Goal: Answer question/provide support: Share knowledge or assist other users

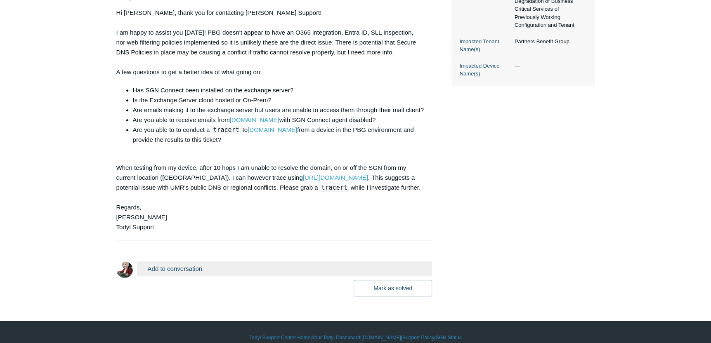
scroll to position [341, 0]
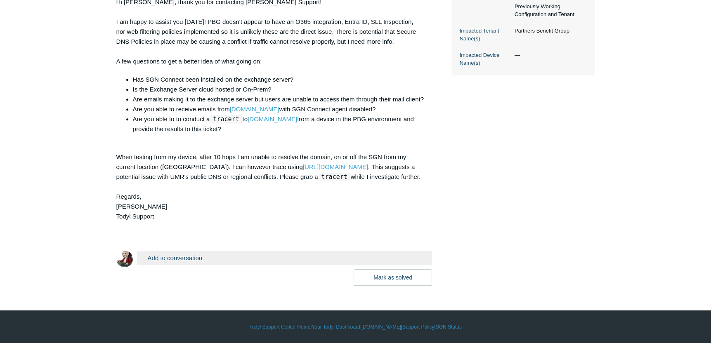
click at [186, 251] on button "Add to conversation" at bounding box center [285, 258] width 296 height 14
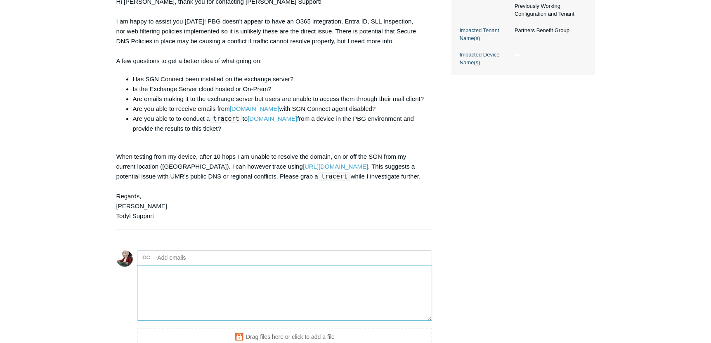
click at [213, 279] on textarea "Add your reply" at bounding box center [285, 294] width 296 height 56
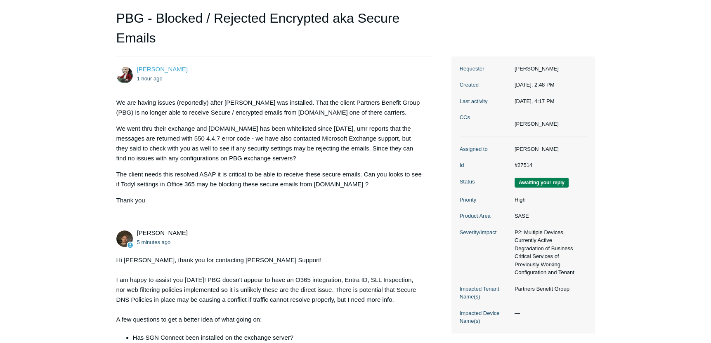
scroll to position [431, 0]
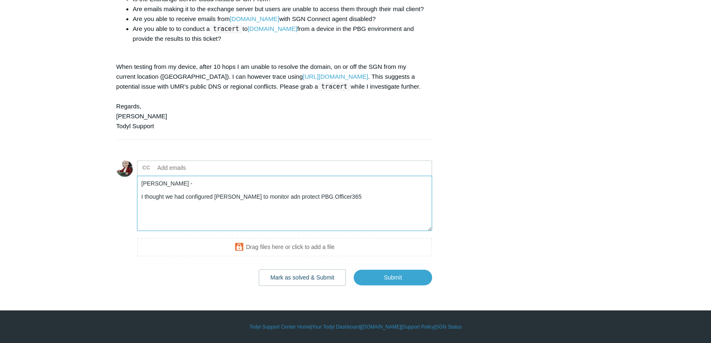
drag, startPoint x: 265, startPoint y: 197, endPoint x: 258, endPoint y: 196, distance: 7.9
click at [258, 196] on textarea "Paul - I thought we had configured Todyl to monitor adn protect PBG Officer365" at bounding box center [285, 204] width 296 height 56
drag, startPoint x: 261, startPoint y: 196, endPoint x: 280, endPoint y: 198, distance: 19.1
click at [280, 198] on textarea "Paul - I thought we had configured Todyl to monitor & protect PBG Officer365" at bounding box center [285, 204] width 296 height 56
click at [371, 192] on textarea "Paul - I thought we had configured Todyl to monitor & integrate PBG Officer365" at bounding box center [285, 204] width 296 height 56
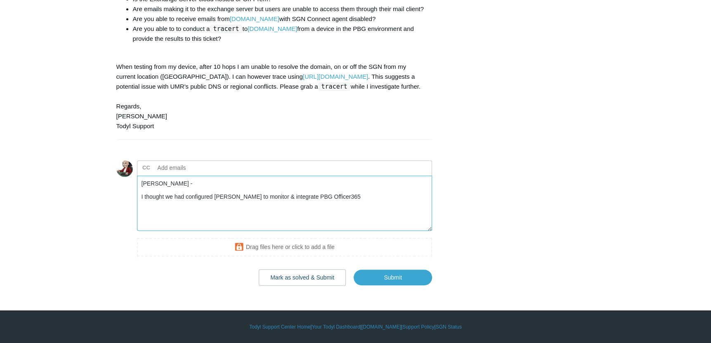
click at [296, 197] on textarea "Paul - I thought we had configured Todyl to monitor & integrate PBG Officer365" at bounding box center [285, 204] width 296 height 56
drag, startPoint x: 305, startPoint y: 202, endPoint x: 305, endPoint y: 231, distance: 28.9
drag, startPoint x: 305, startPoint y: 231, endPoint x: 297, endPoint y: 197, distance: 34.7
click at [297, 197] on textarea "Paul - I thought we had configured Todyl to monitor & integrate PBG' Officer365" at bounding box center [285, 204] width 296 height 56
click at [300, 196] on textarea "Paul - I thought we had configured Todyl to monitor & integrate PBG' Officer365" at bounding box center [285, 204] width 296 height 56
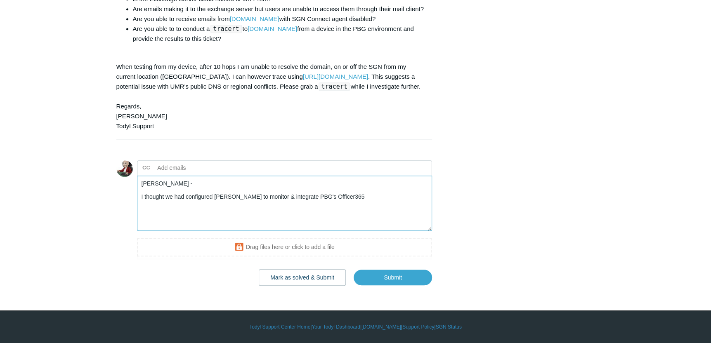
click at [320, 198] on textarea "Paul - I thought we had configured Todyl to monitor & integrate PBG's Officer365" at bounding box center [285, 204] width 296 height 56
click at [350, 198] on textarea "Paul - I thought we had configured Todyl to monitor & integrate PBG's Office365" at bounding box center [285, 204] width 296 height 56
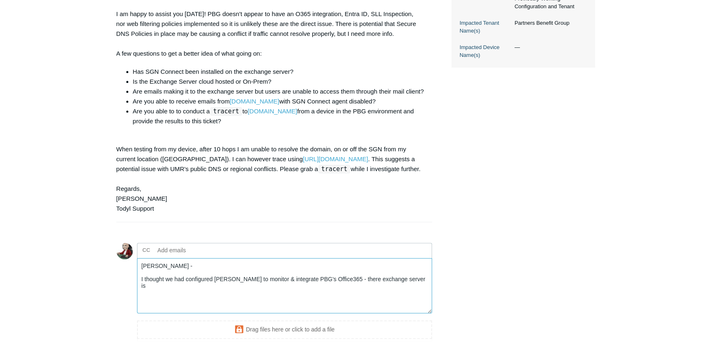
scroll to position [390, 0]
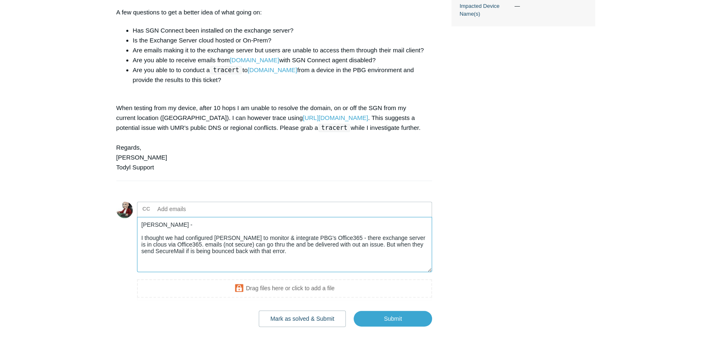
click at [378, 255] on textarea "Paul - I thought we had configured Todyl to monitor & integrate PBG's Office365…" at bounding box center [285, 245] width 296 height 56
click at [172, 243] on textarea "Paul - I thought we had configured Todyl to monitor & integrate PBG's Office365…" at bounding box center [285, 245] width 296 height 56
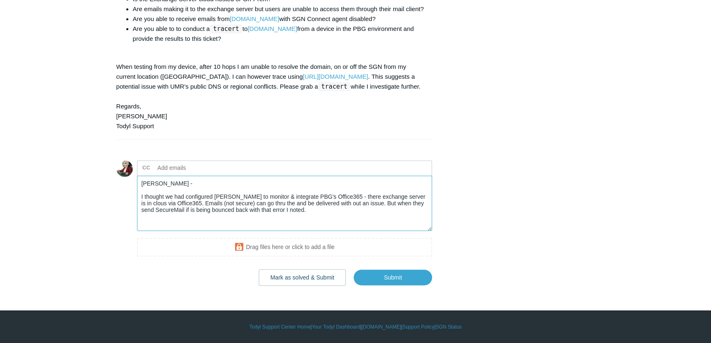
click at [221, 203] on textarea "Paul - I thought we had configured Todyl to monitor & integrate PBG's Office365…" at bounding box center [285, 204] width 296 height 56
click at [336, 212] on textarea "Paul - I thought we had configured Todyl to monitor & integrate PBG's Office365…" at bounding box center [285, 204] width 296 height 56
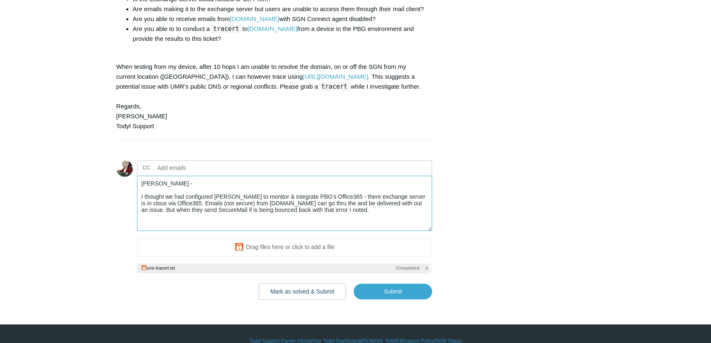
click at [323, 213] on textarea "Paul - I thought we had configured Todyl to monitor & integrate PBG's Office365…" at bounding box center [285, 204] width 296 height 56
click at [338, 225] on textarea "Paul - I thought we had configured Todyl to monitor & integrate PBG's Office365…" at bounding box center [285, 204] width 296 height 56
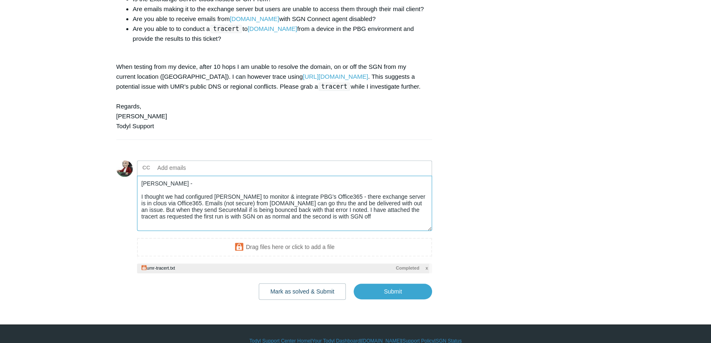
click at [369, 215] on textarea "Paul - I thought we had configured Todyl to monitor & integrate PBG's Office365…" at bounding box center [285, 204] width 296 height 56
click at [352, 225] on textarea "Paul - I thought we had configured Todyl to monitor & integrate PBG's Office365…" at bounding box center [285, 204] width 296 height 56
click at [399, 216] on textarea "Paul - I thought we had configured Todyl to monitor & integrate PBG's Office365…" at bounding box center [285, 204] width 296 height 56
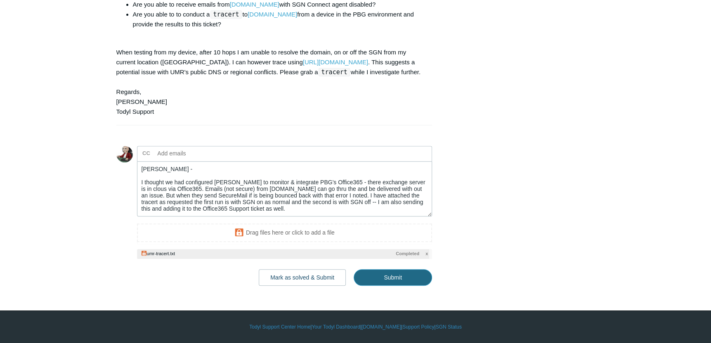
click at [393, 279] on input "Submit" at bounding box center [393, 278] width 78 height 17
type textarea "Paul - I thought we had configured Todyl to monitor & integrate PBG's Office365…"
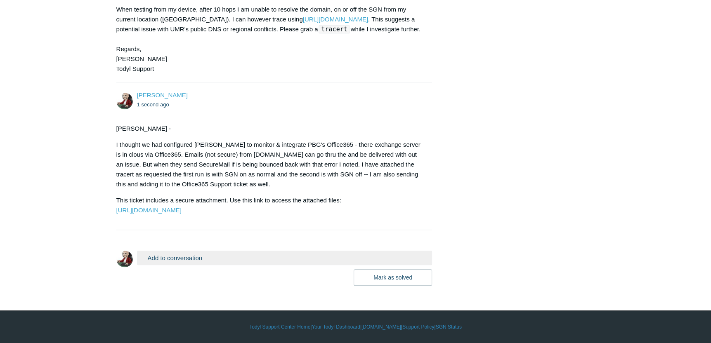
scroll to position [509, 0]
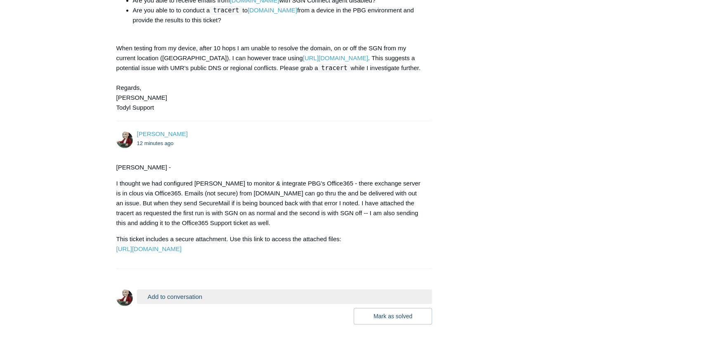
scroll to position [509, 0]
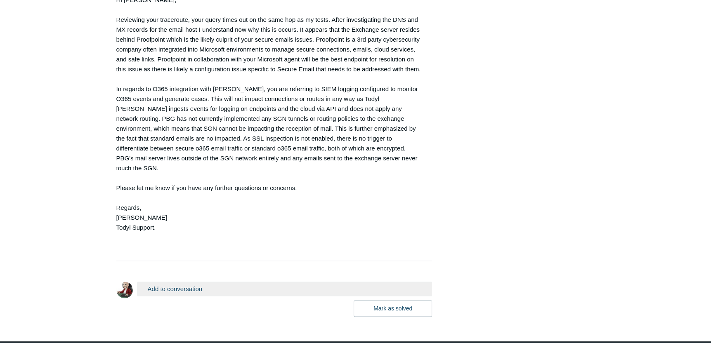
scroll to position [800, 0]
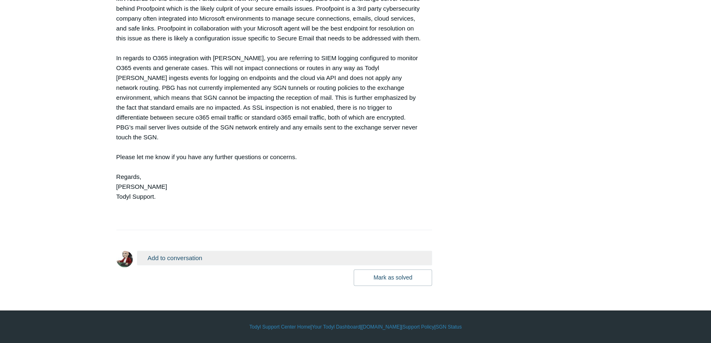
click at [186, 259] on button "Add to conversation" at bounding box center [285, 258] width 296 height 14
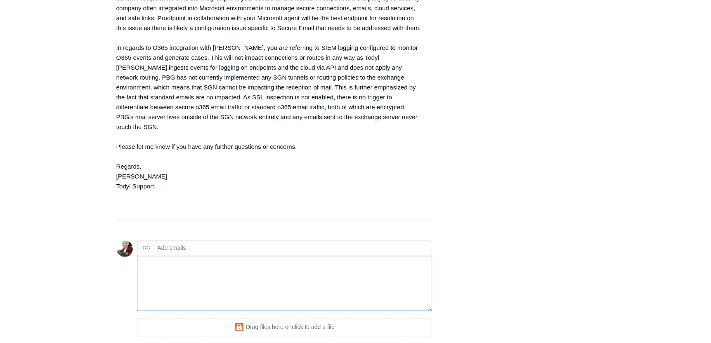
click at [202, 282] on textarea "Add your reply" at bounding box center [285, 284] width 296 height 56
drag, startPoint x: 413, startPoint y: 275, endPoint x: 424, endPoint y: 284, distance: 14.6
click at [424, 284] on textarea "Perfect - thank you! That was what I was hoping you would say. Now Hopefully Mi…" at bounding box center [285, 284] width 296 height 56
click at [347, 281] on textarea "Perfect - thank you! That was what I was hoping you would say. Now Hopefully Mi…" at bounding box center [285, 284] width 296 height 56
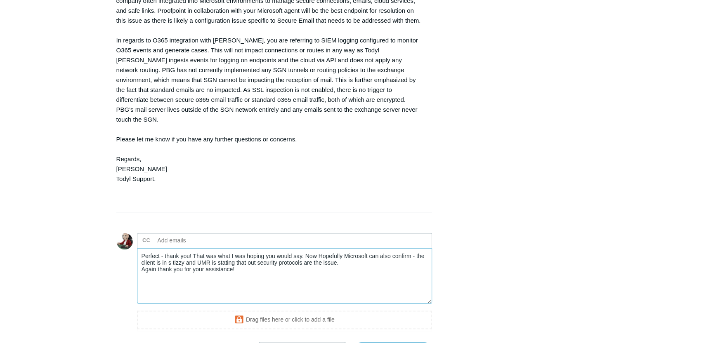
scroll to position [766, 0]
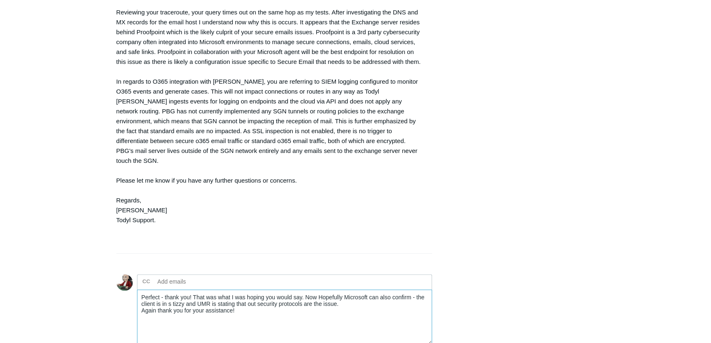
type textarea "Perfect - thank you! That was what I was hoping you would say. Now Hopefully Mi…"
drag, startPoint x: 116, startPoint y: 31, endPoint x: 424, endPoint y: 84, distance: 312.6
click at [424, 84] on div "Andy Paull 2 seconds ago Hi Glenn, Please let me know if you have any further q…" at bounding box center [274, 103] width 316 height 284
drag, startPoint x: 424, startPoint y: 84, endPoint x: 346, endPoint y: 72, distance: 79.0
copy div "Reviewing your traceroute, your query times out on the same hop as my tests. Af…"
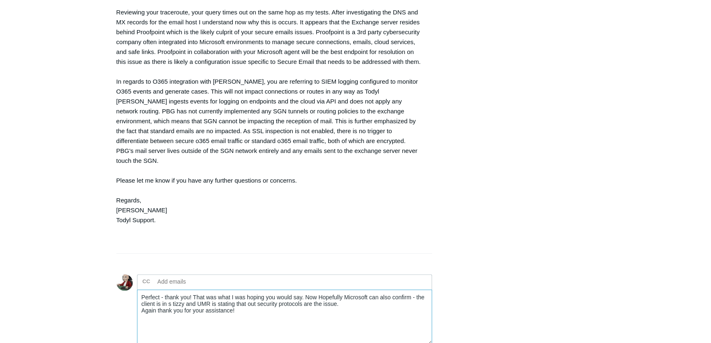
click at [312, 320] on textarea "Perfect - thank you! That was what I was hoping you would say. Now Hopefully Mi…" at bounding box center [285, 318] width 296 height 56
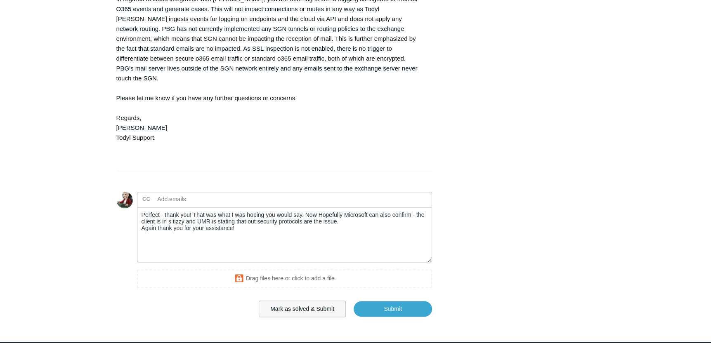
click at [304, 317] on button "Mark as solved & Submit" at bounding box center [302, 309] width 87 height 17
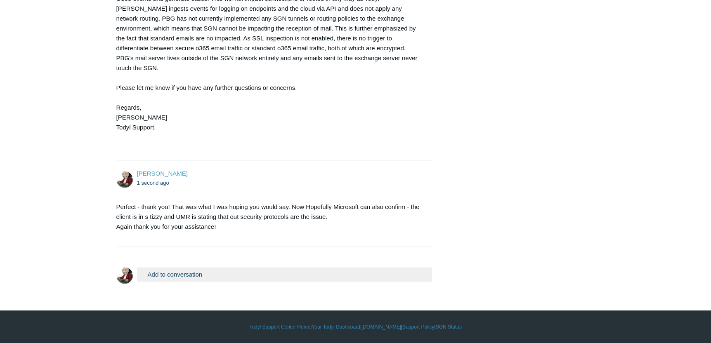
scroll to position [869, 0]
click at [184, 274] on button "Add to conversation" at bounding box center [285, 274] width 296 height 14
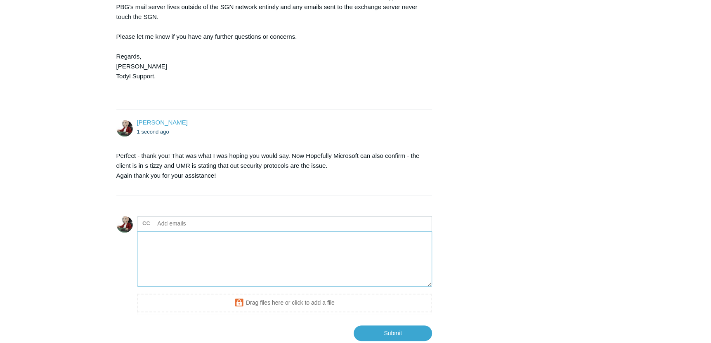
scroll to position [952, 0]
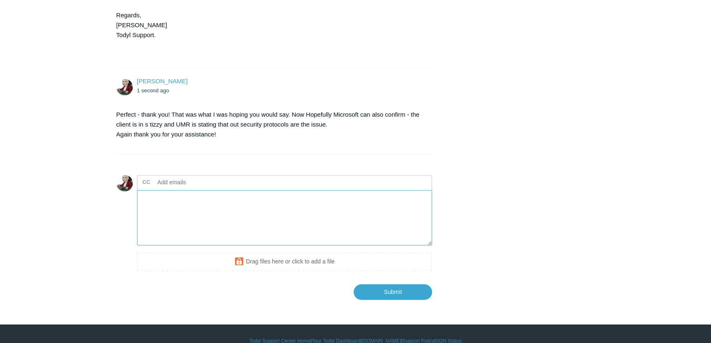
click at [239, 237] on textarea "Add your reply" at bounding box center [285, 218] width 296 height 56
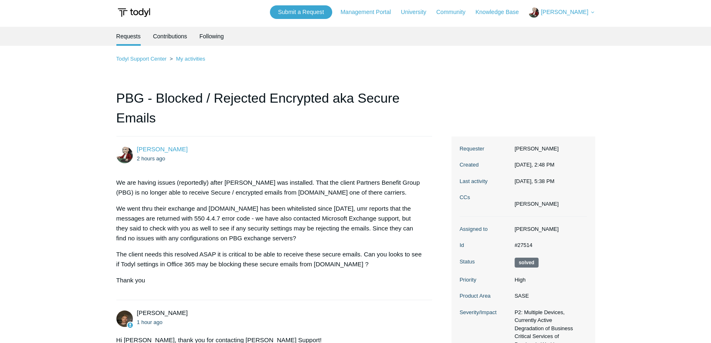
scroll to position [44, 0]
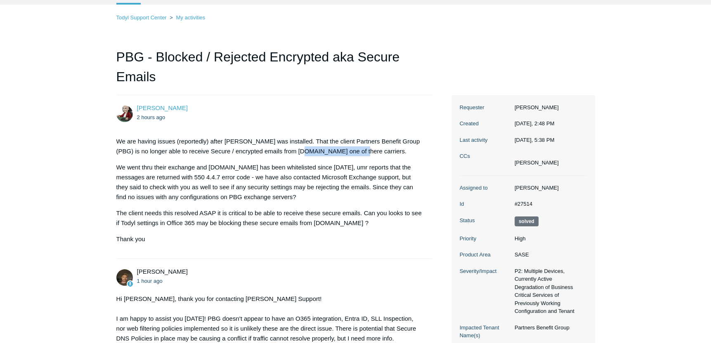
drag, startPoint x: 365, startPoint y: 149, endPoint x: 304, endPoint y: 147, distance: 61.5
click at [304, 147] on p "We are having issues (reportedly) after [PERSON_NAME] was installed. That the c…" at bounding box center [270, 147] width 308 height 20
drag, startPoint x: 304, startPoint y: 147, endPoint x: 262, endPoint y: 194, distance: 63.1
click at [262, 194] on p "We went thru their exchange and [DOMAIN_NAME] has been whitelisted since [DATE]…" at bounding box center [270, 183] width 308 height 40
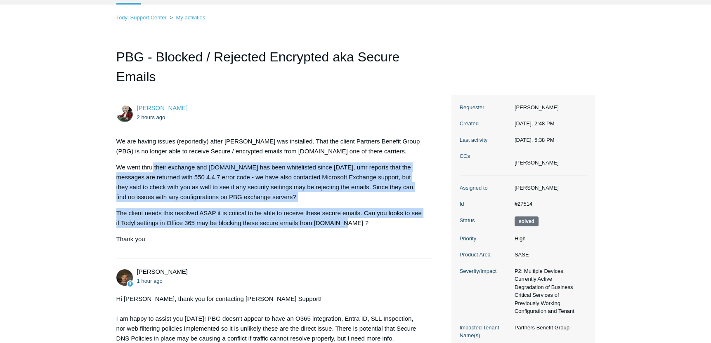
drag, startPoint x: 341, startPoint y: 220, endPoint x: 152, endPoint y: 161, distance: 197.8
click at [152, 161] on div "We are having issues (reportedly) after todyl was installed. That the client Pa…" at bounding box center [270, 191] width 308 height 108
drag, startPoint x: 152, startPoint y: 161, endPoint x: 242, endPoint y: 182, distance: 91.9
click at [243, 182] on p "We went thru their exchange and [DOMAIN_NAME] has been whitelisted since [DATE]…" at bounding box center [270, 183] width 308 height 40
click at [253, 196] on p "We went thru their exchange and [DOMAIN_NAME] has been whitelisted since [DATE]…" at bounding box center [270, 183] width 308 height 40
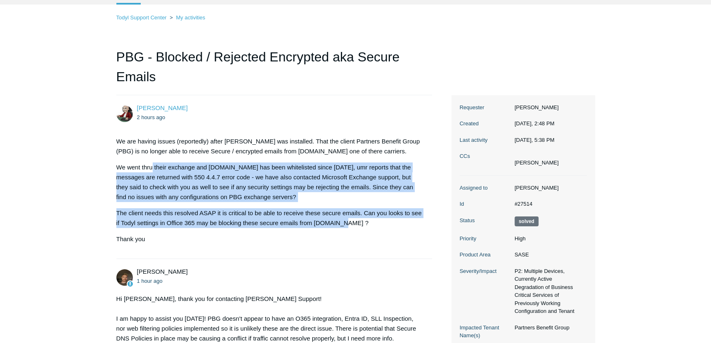
drag, startPoint x: 263, startPoint y: 196, endPoint x: 258, endPoint y: 194, distance: 4.6
click at [262, 196] on p "We went thru their exchange and [DOMAIN_NAME] has been whitelisted since [DATE]…" at bounding box center [270, 183] width 308 height 40
click at [255, 184] on p "We went thru their exchange and [DOMAIN_NAME] has been whitelisted since [DATE]…" at bounding box center [270, 183] width 308 height 40
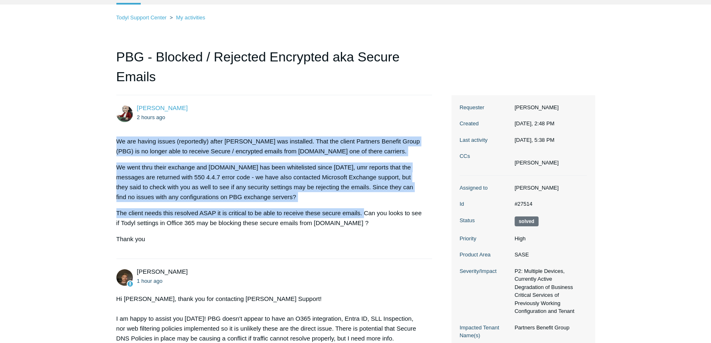
drag, startPoint x: 364, startPoint y: 213, endPoint x: 118, endPoint y: 144, distance: 255.4
click at [118, 144] on div "We are having issues (reportedly) after todyl was installed. That the client Pa…" at bounding box center [270, 191] width 308 height 108
drag, startPoint x: 118, startPoint y: 144, endPoint x: 147, endPoint y: 151, distance: 29.6
copy div "We are having issues (reportedly) after todyl was installed. That the client Pa…"
